Goal: Book appointment/travel/reservation

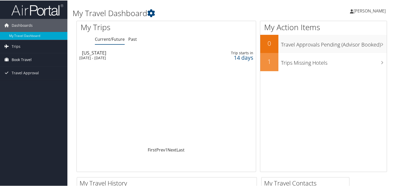
click at [27, 61] on span "Book Travel" at bounding box center [22, 59] width 20 height 13
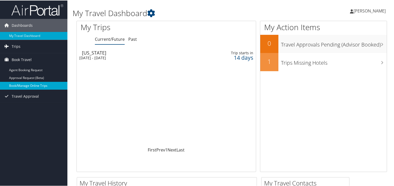
click at [31, 83] on link "Book/Manage Online Trips" at bounding box center [33, 85] width 67 height 8
